Goal: Task Accomplishment & Management: Manage account settings

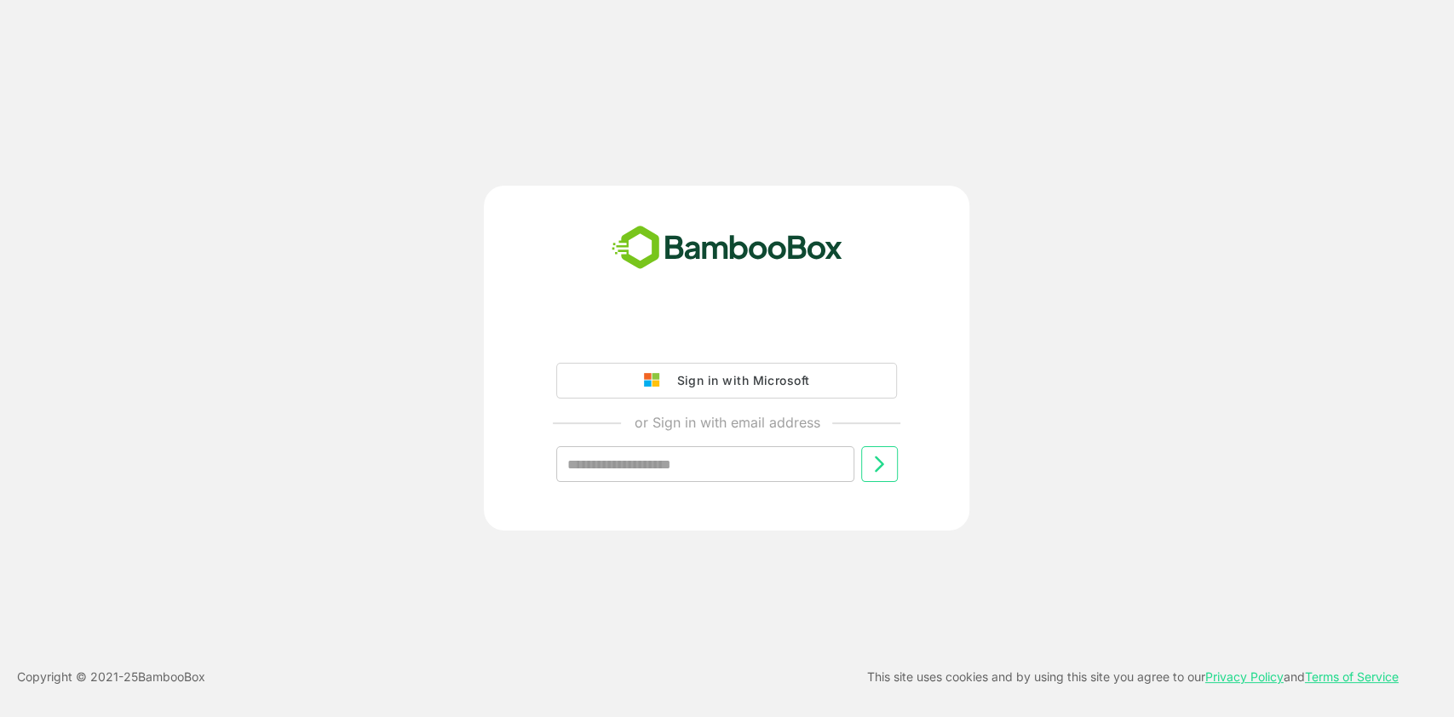
drag, startPoint x: 695, startPoint y: 77, endPoint x: 695, endPoint y: 49, distance: 28.1
click at [695, 49] on div "Sign in with Microsoft or Sign in with email address ​ Copyright © 2021- 25 Bam…" at bounding box center [727, 358] width 1454 height 717
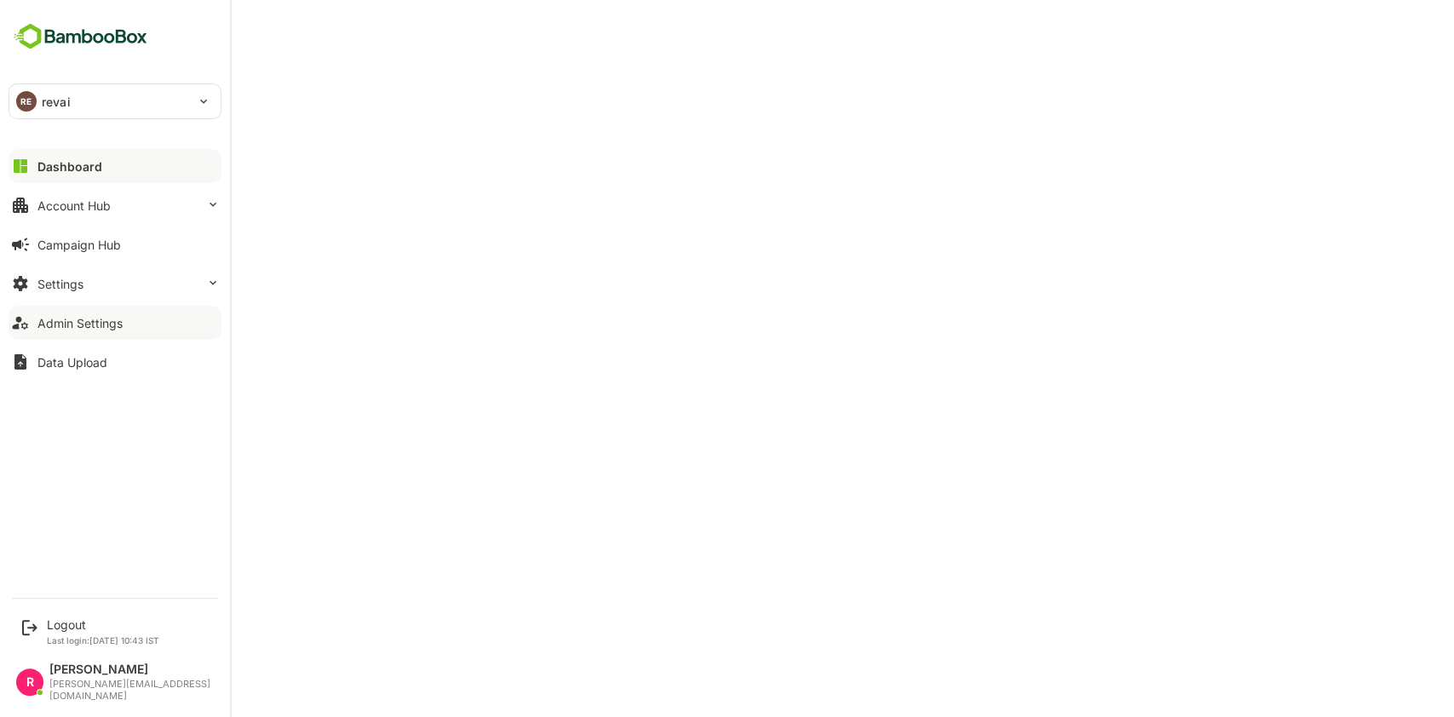
click at [62, 327] on div "Admin Settings" at bounding box center [79, 323] width 85 height 14
